Goal: Task Accomplishment & Management: Use online tool/utility

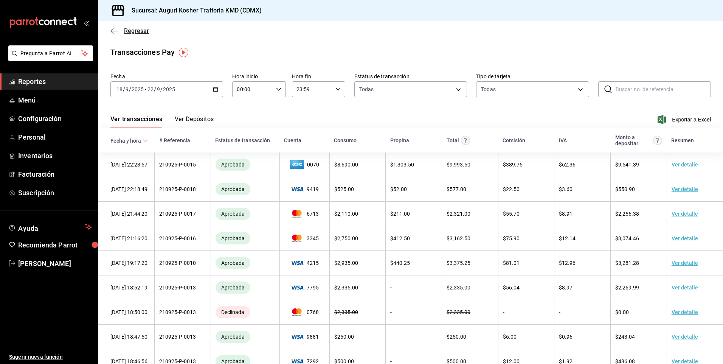
click at [111, 32] on icon "button" at bounding box center [114, 31] width 8 height 7
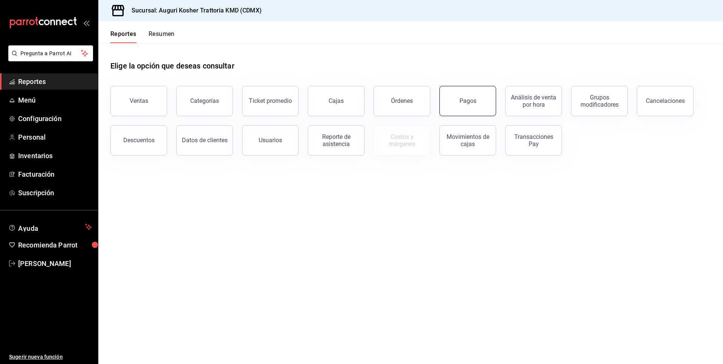
click at [479, 100] on button "Pagos" at bounding box center [468, 101] width 57 height 30
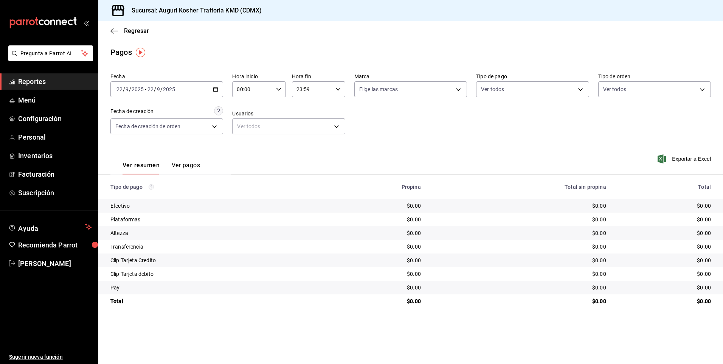
click at [169, 89] on input "2025" at bounding box center [169, 89] width 13 height 6
click at [139, 199] on span "Rango de fechas" at bounding box center [146, 197] width 59 height 8
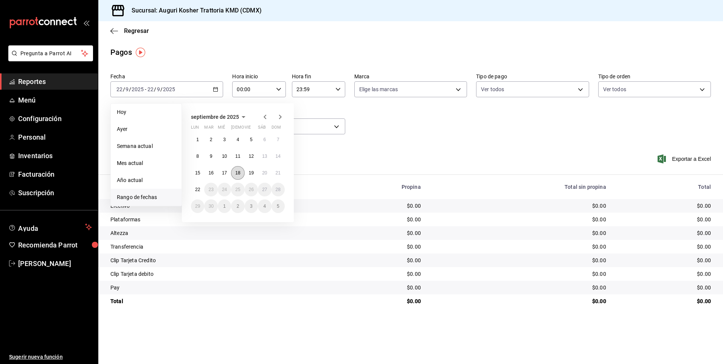
click at [237, 171] on abbr "18" at bounding box center [237, 172] width 5 height 5
click at [196, 191] on abbr "22" at bounding box center [197, 189] width 5 height 5
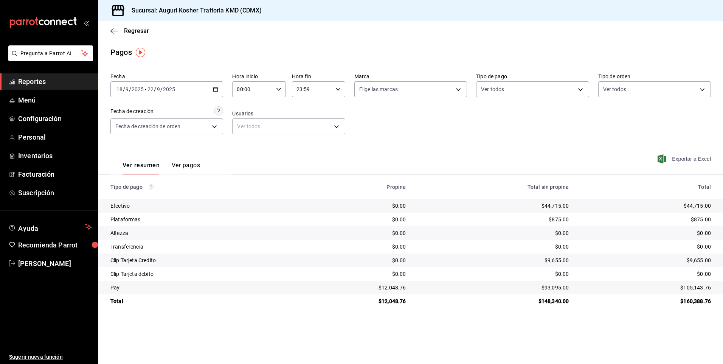
click at [694, 159] on span "Exportar a Excel" at bounding box center [685, 158] width 52 height 9
